Goal: Book appointment/travel/reservation

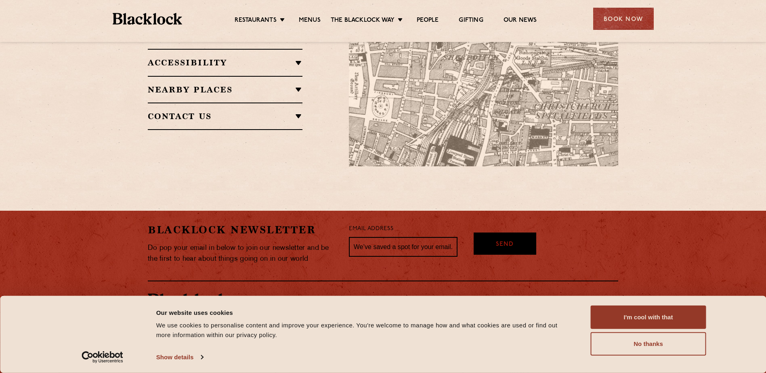
scroll to position [605, 0]
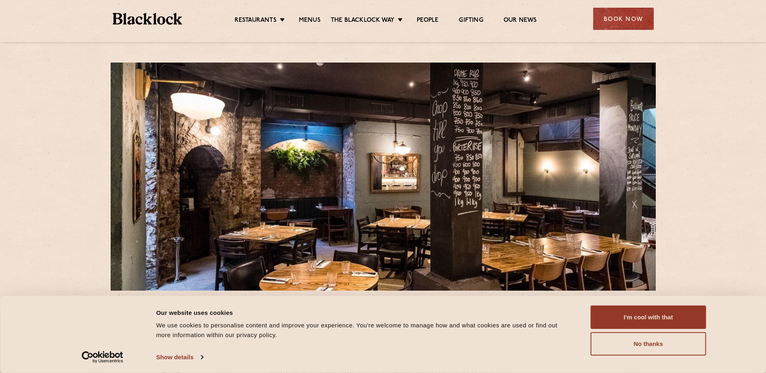
scroll to position [242, 0]
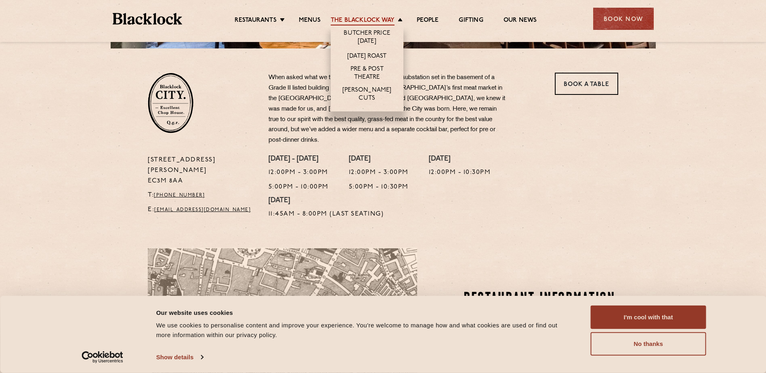
click at [386, 21] on link "The Blacklock Way" at bounding box center [363, 21] width 64 height 9
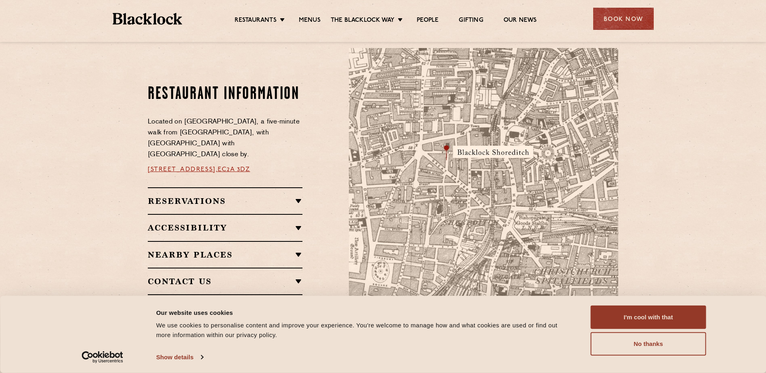
scroll to position [441, 0]
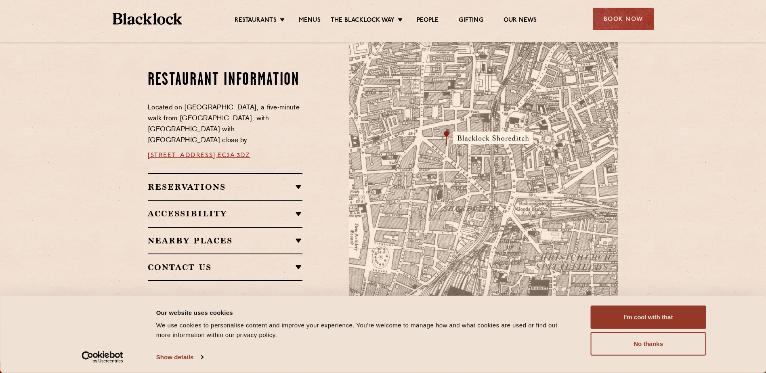
click at [286, 182] on h2 "Reservations" at bounding box center [225, 187] width 155 height 10
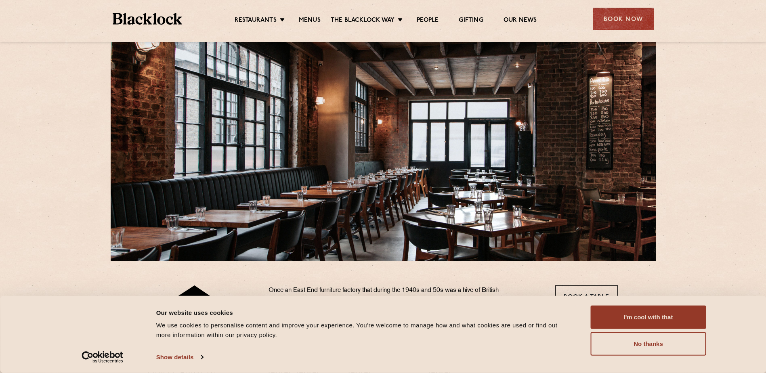
scroll to position [0, 0]
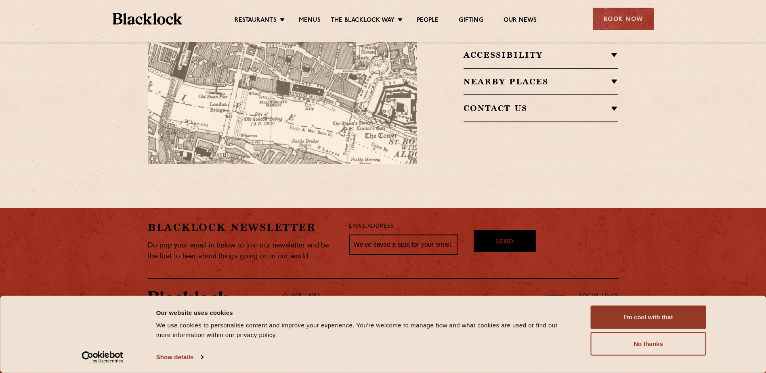
scroll to position [448, 0]
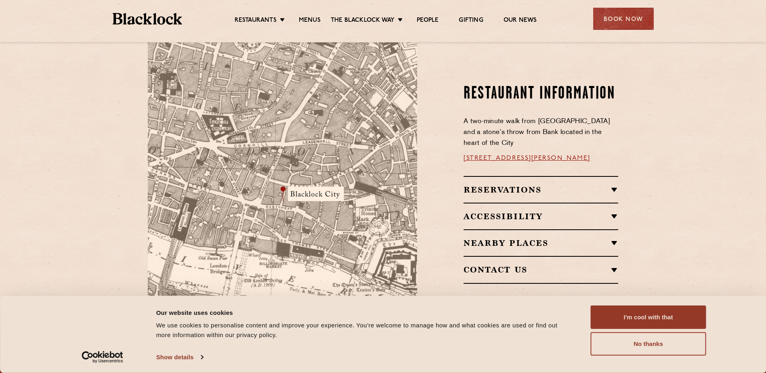
click at [501, 185] on h2 "Reservations" at bounding box center [540, 190] width 155 height 10
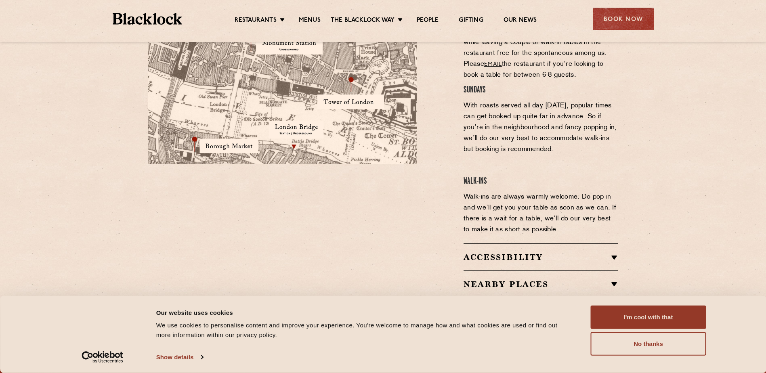
scroll to position [731, 0]
